Goal: Navigation & Orientation: Find specific page/section

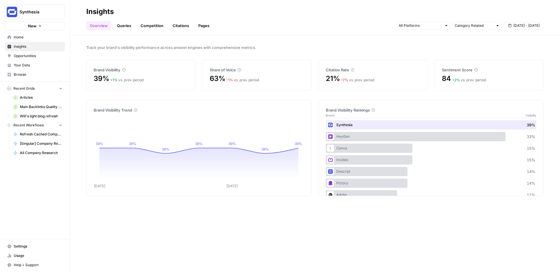
click at [32, 35] on span "Home" at bounding box center [38, 37] width 49 height 5
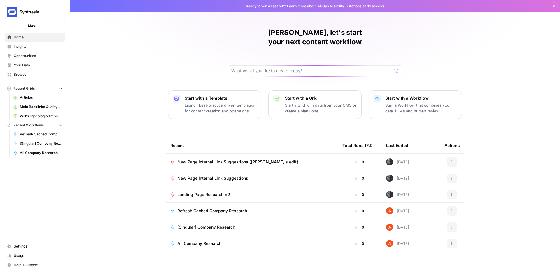
click at [38, 127] on span "Recent Workflows" at bounding box center [28, 125] width 30 height 5
click at [554, 6] on icon "button" at bounding box center [553, 5] width 3 height 3
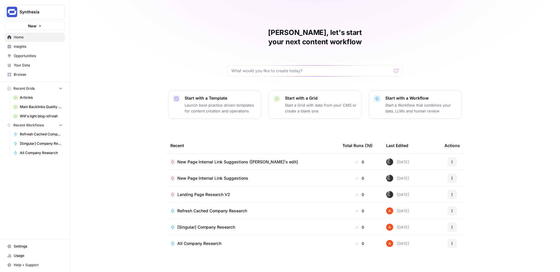
click at [22, 75] on span "Browse" at bounding box center [38, 74] width 49 height 5
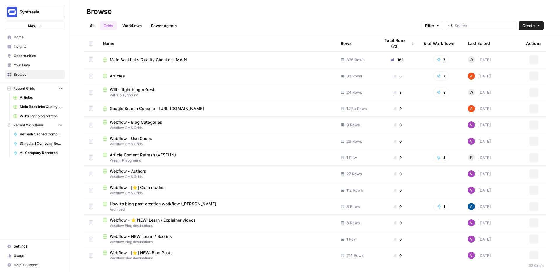
click at [134, 26] on link "Workflows" at bounding box center [132, 25] width 26 height 9
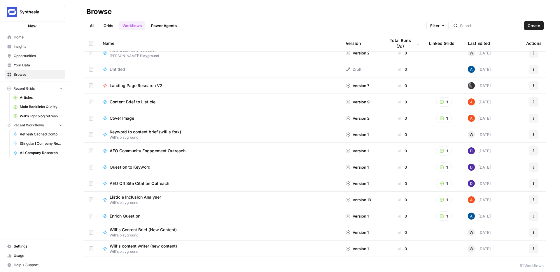
scroll to position [578, 0]
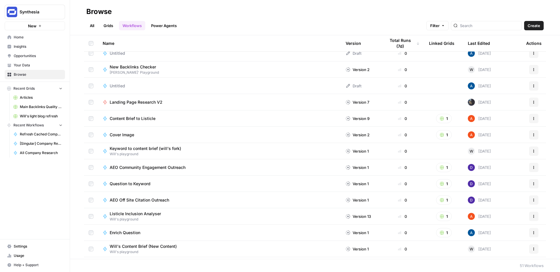
click at [109, 21] on link "Grids" at bounding box center [108, 25] width 17 height 9
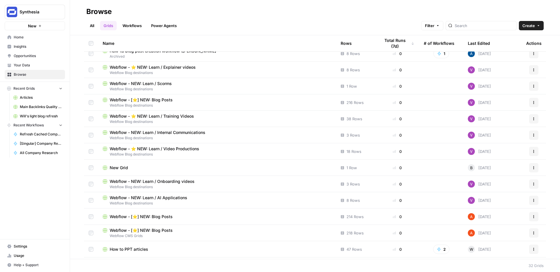
scroll to position [166, 0]
